Goal: Transaction & Acquisition: Book appointment/travel/reservation

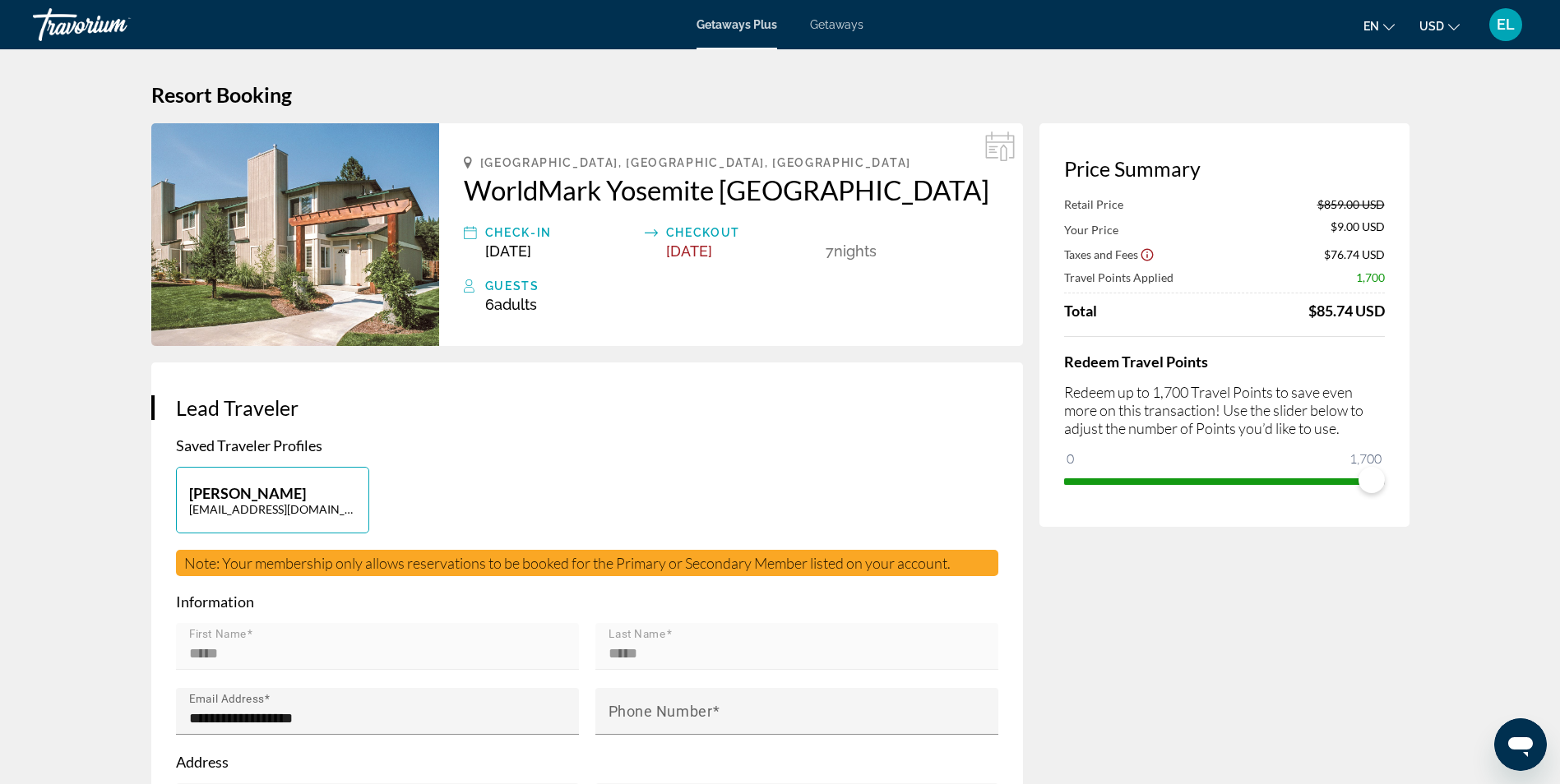
click at [834, 25] on span "Getaways" at bounding box center [836, 23] width 54 height 13
